Goal: Transaction & Acquisition: Purchase product/service

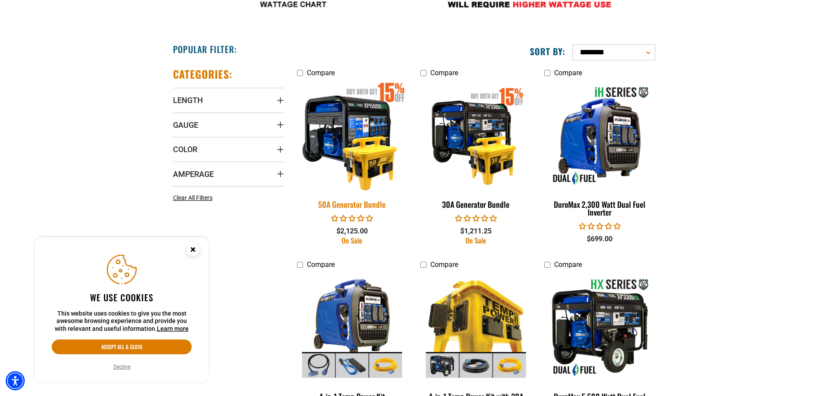
scroll to position [522, 0]
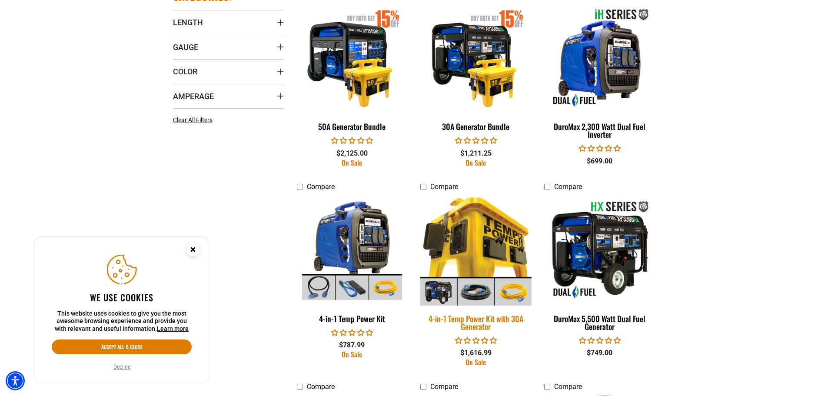
click at [470, 260] on img at bounding box center [476, 249] width 122 height 111
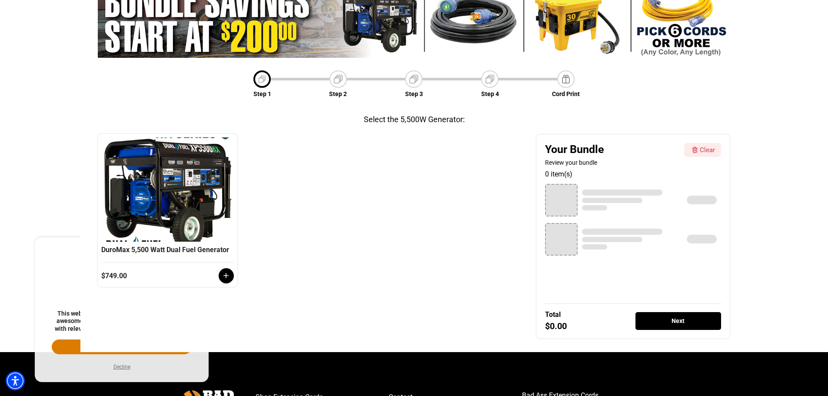
scroll to position [130, 0]
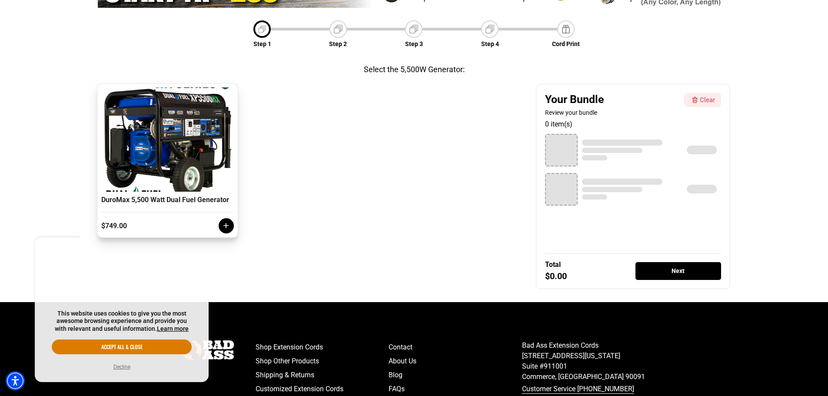
click at [226, 228] on icon at bounding box center [226, 225] width 5 height 5
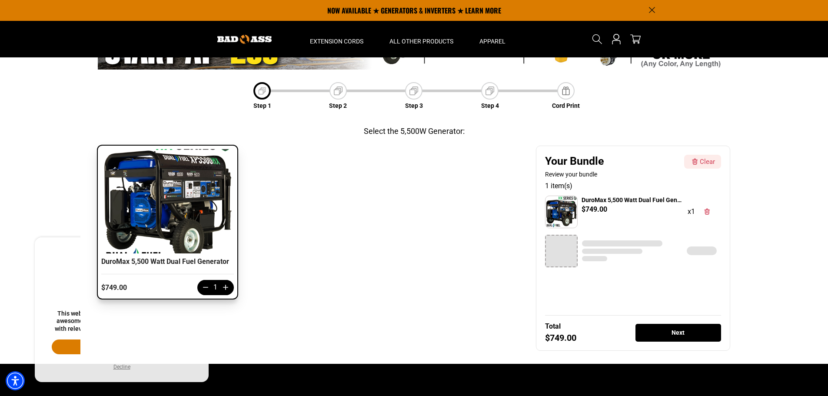
scroll to position [0, 0]
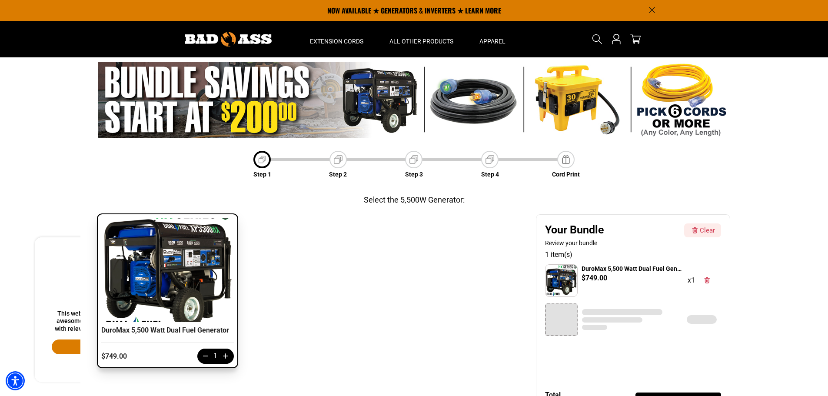
click at [342, 166] on div at bounding box center [338, 159] width 17 height 17
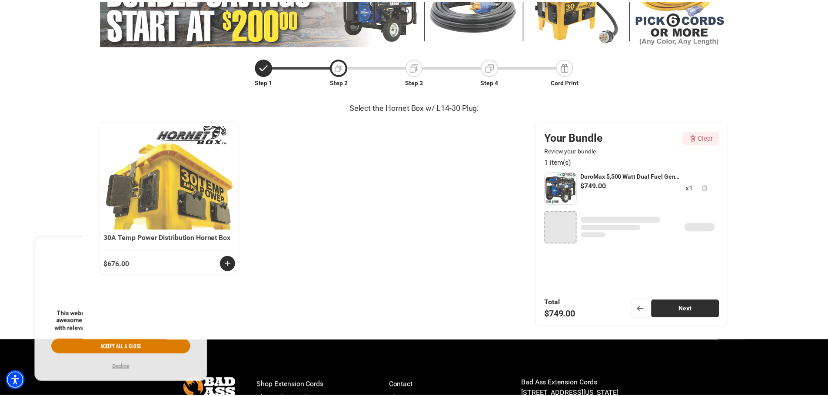
scroll to position [121, 0]
